Goal: Task Accomplishment & Management: Use online tool/utility

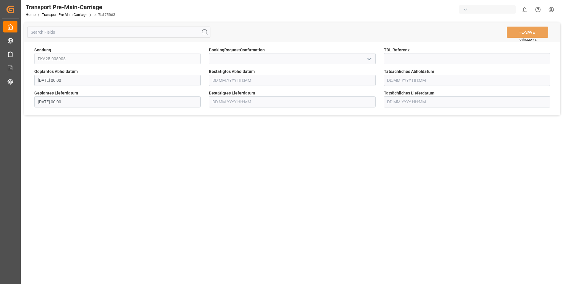
click at [223, 80] on input "text" at bounding box center [292, 80] width 166 height 11
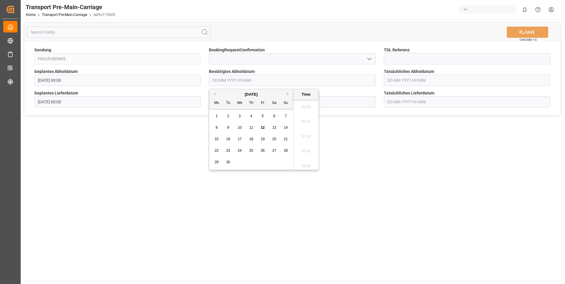
scroll to position [564, 0]
click at [217, 140] on span "15" at bounding box center [217, 139] width 4 height 4
type input "[DATE] 00:00"
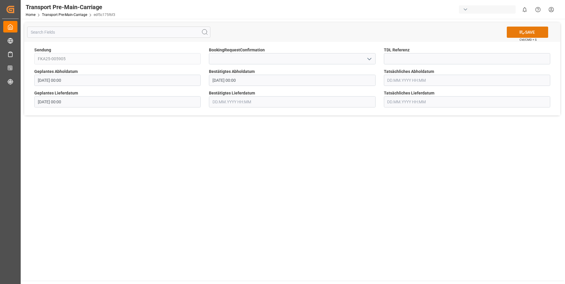
click at [527, 34] on button "SAVE" at bounding box center [527, 32] width 41 height 11
click at [341, 80] on input "text" at bounding box center [292, 80] width 166 height 11
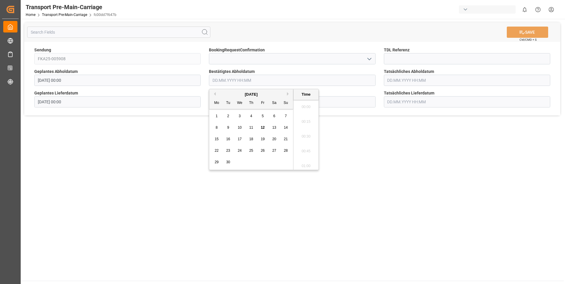
scroll to position [564, 0]
click at [227, 139] on span "16" at bounding box center [228, 139] width 4 height 4
type input "[DATE] 00:00"
click at [523, 31] on icon at bounding box center [522, 32] width 6 height 6
